Goal: Check status: Check status

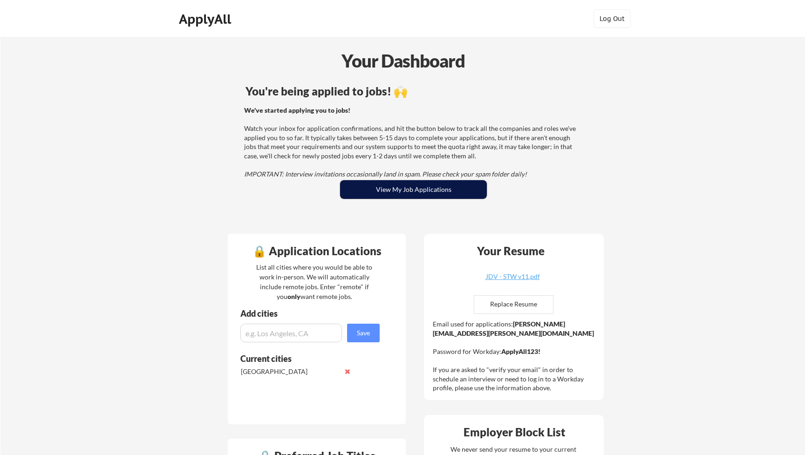
click at [426, 196] on button "View My Job Applications" at bounding box center [413, 189] width 147 height 19
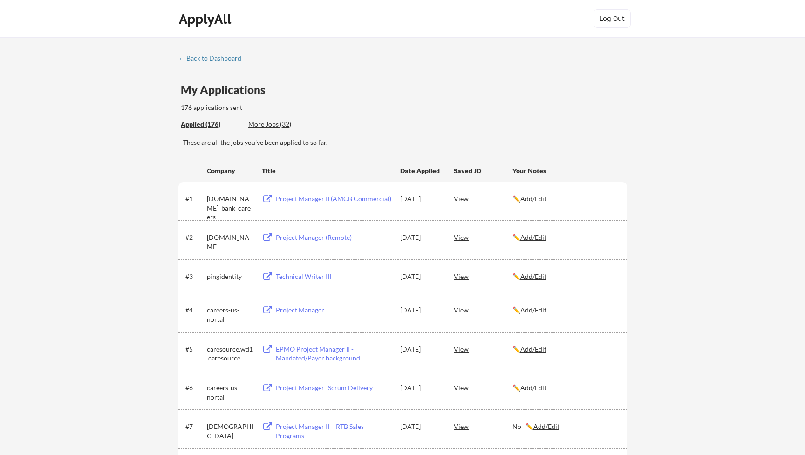
click at [347, 116] on div "Applied (176) More Jobs (32)" at bounding box center [404, 124] width 446 height 19
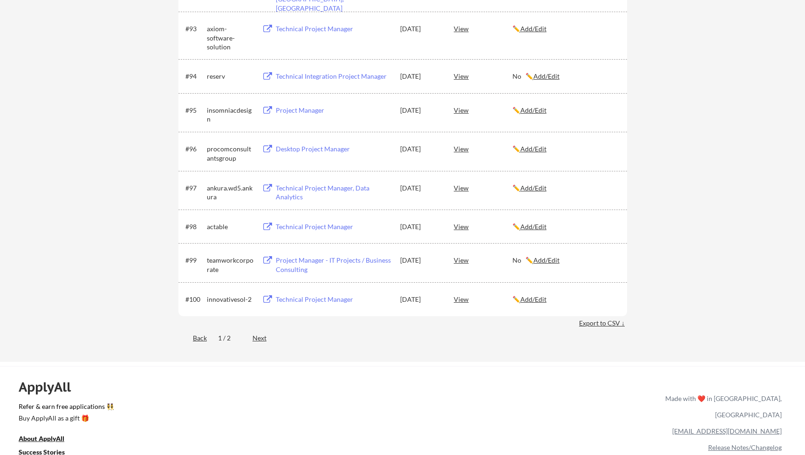
scroll to position [3651, 0]
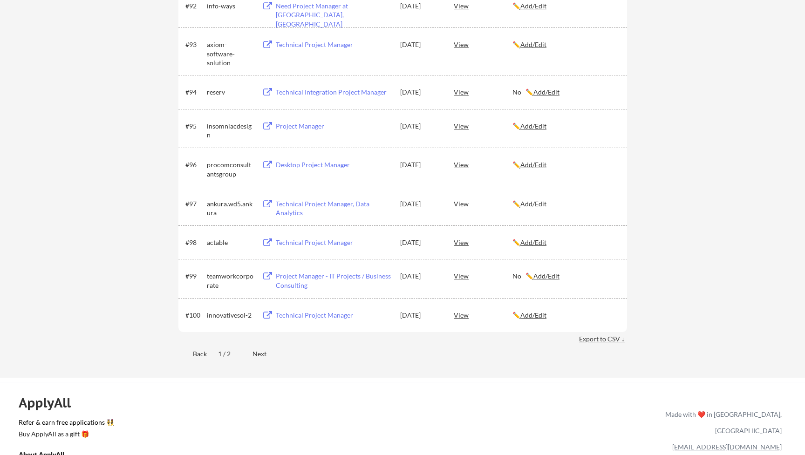
click at [260, 358] on div "Next" at bounding box center [265, 353] width 25 height 9
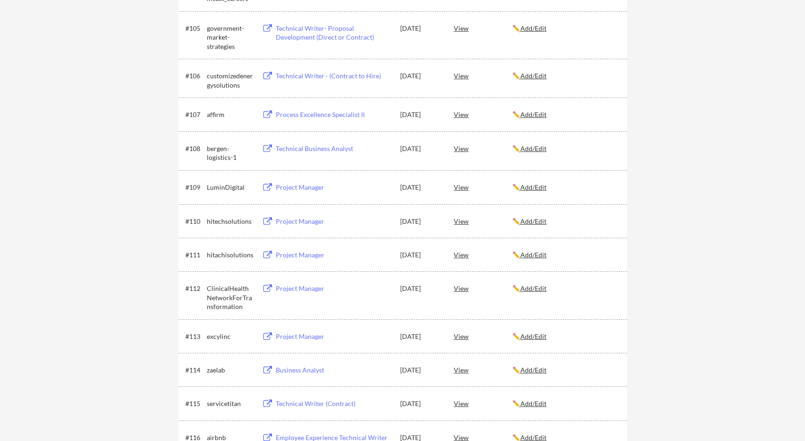
scroll to position [301, 0]
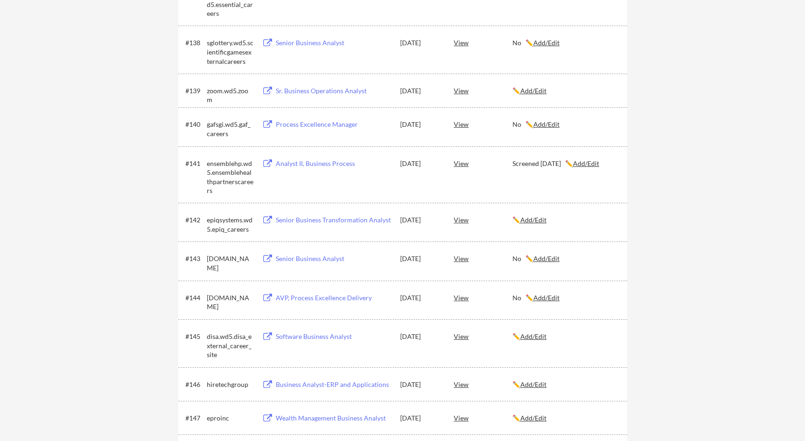
scroll to position [2039, 0]
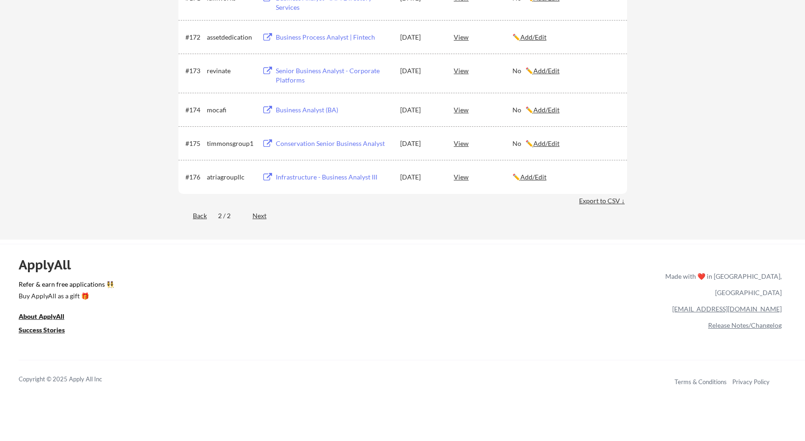
scroll to position [2857, 0]
click at [201, 218] on div "Back" at bounding box center [192, 216] width 28 height 9
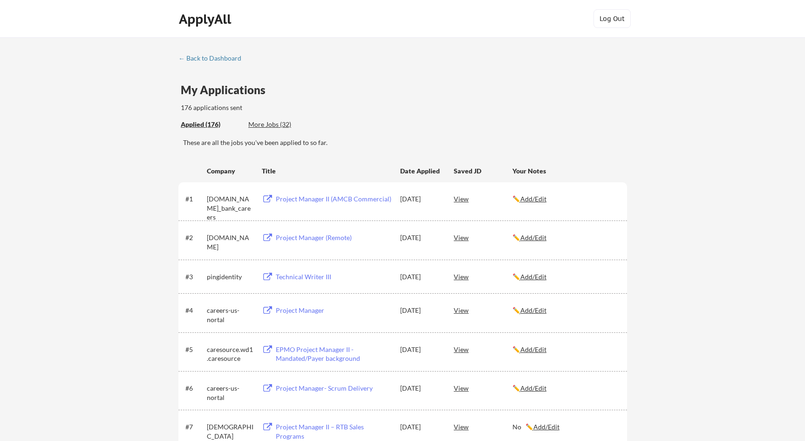
scroll to position [0, 0]
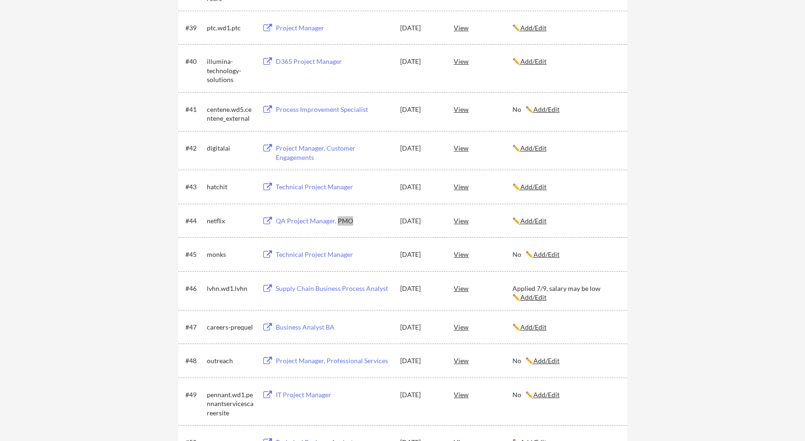
scroll to position [1952, 0]
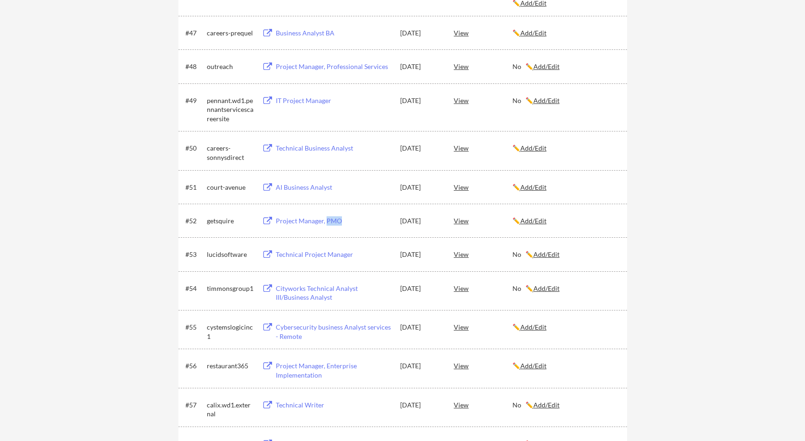
click at [611, 266] on div "#53 lucidsoftware Technical Project Manager [DATE] View No ✏️ Add/Edit" at bounding box center [402, 254] width 449 height 34
click at [535, 217] on u "Add/Edit" at bounding box center [534, 221] width 26 height 8
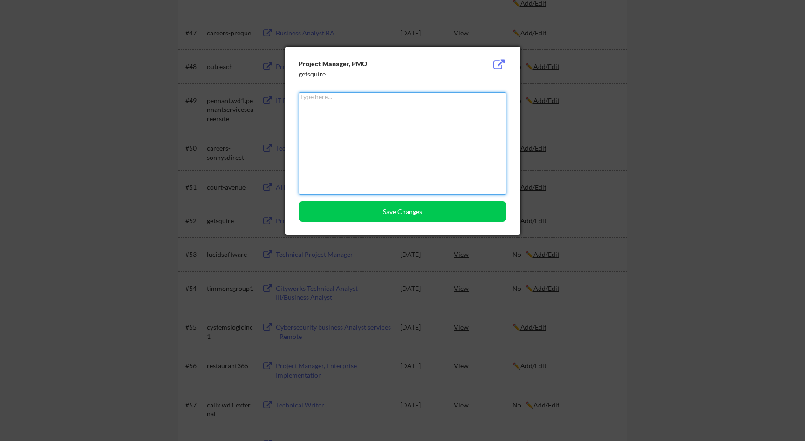
click at [393, 141] on textarea at bounding box center [403, 143] width 208 height 103
type textarea "No"
click at [394, 215] on button "Save Changes" at bounding box center [403, 211] width 208 height 21
